Goal: Task Accomplishment & Management: Use online tool/utility

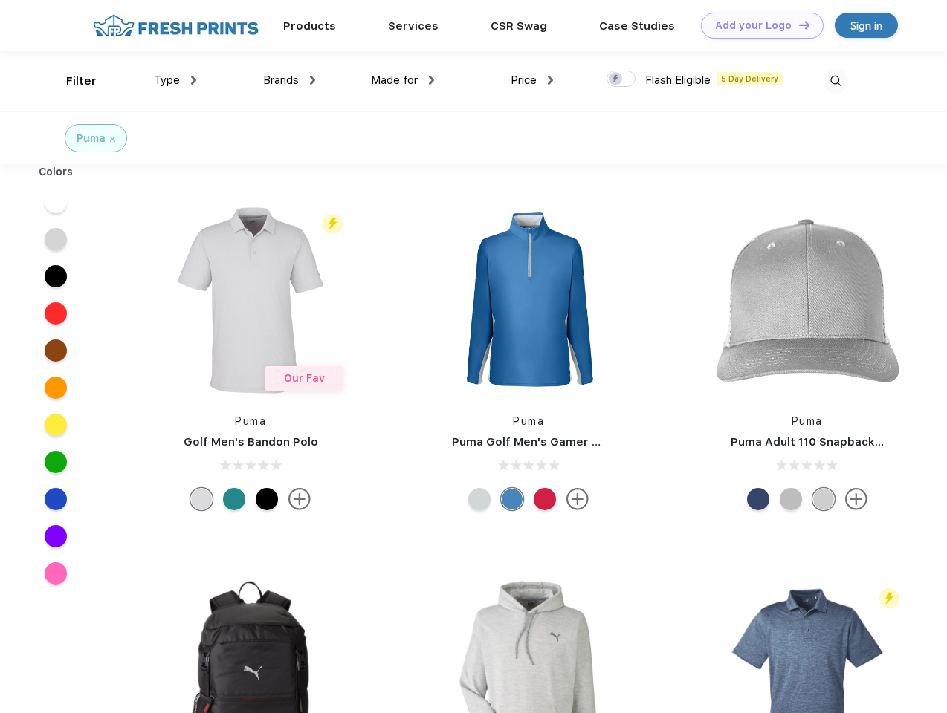
click at [756, 25] on link "Add your Logo Design Tool" at bounding box center [762, 26] width 123 height 26
click at [0, 0] on div "Design Tool" at bounding box center [0, 0] width 0 height 0
click at [797, 25] on link "Add your Logo Design Tool" at bounding box center [762, 26] width 123 height 26
click at [71, 81] on div "Filter" at bounding box center [81, 81] width 30 height 17
click at [175, 80] on span "Type" at bounding box center [167, 80] width 26 height 13
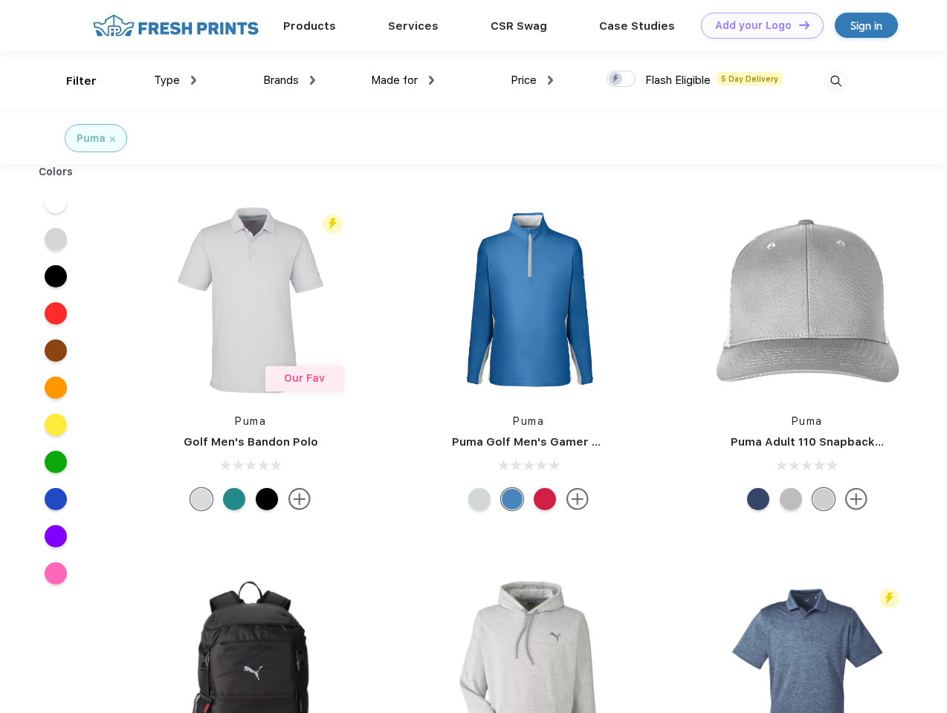
click at [289, 80] on span "Brands" at bounding box center [281, 80] width 36 height 13
click at [403, 80] on span "Made for" at bounding box center [394, 80] width 47 height 13
click at [532, 80] on span "Price" at bounding box center [523, 80] width 26 height 13
click at [621, 79] on div at bounding box center [620, 79] width 29 height 16
click at [616, 79] on input "checkbox" at bounding box center [611, 75] width 10 height 10
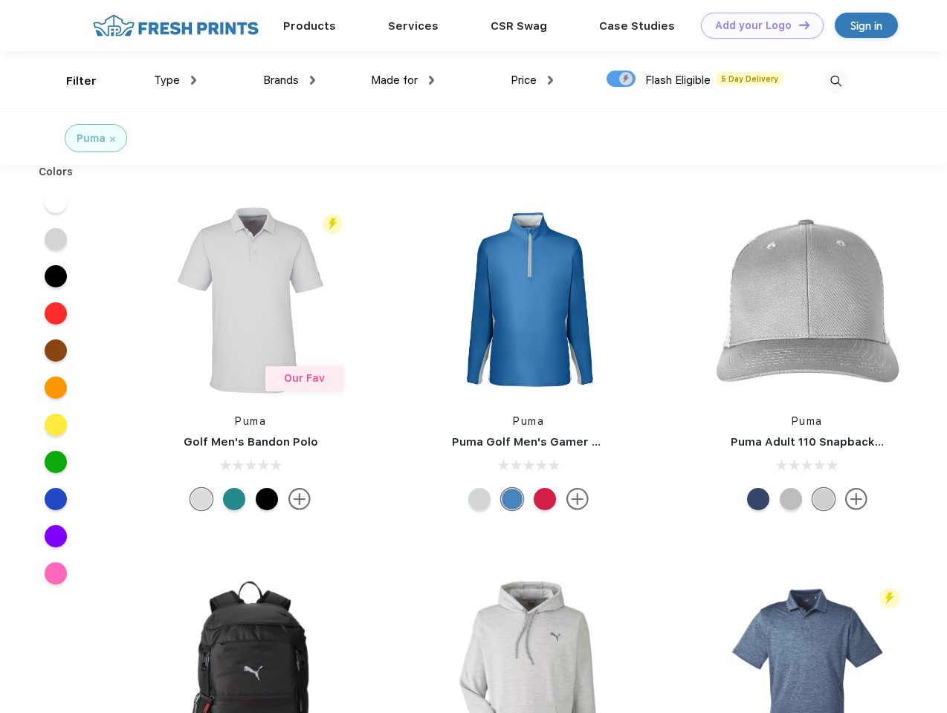
click at [835, 81] on img at bounding box center [835, 81] width 25 height 25
